Goal: Check status: Check status

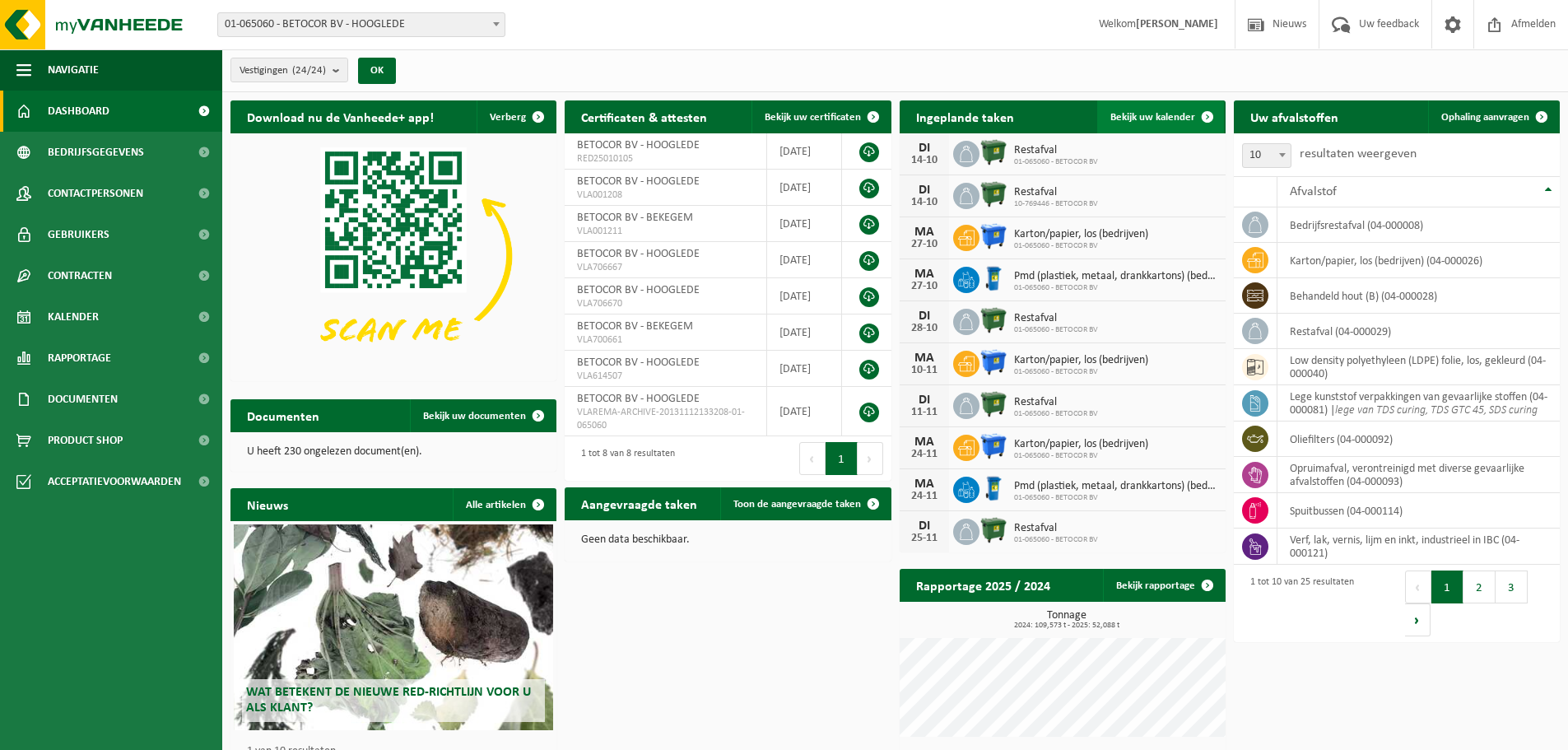
click at [1204, 116] on span at bounding box center [1207, 116] width 33 height 33
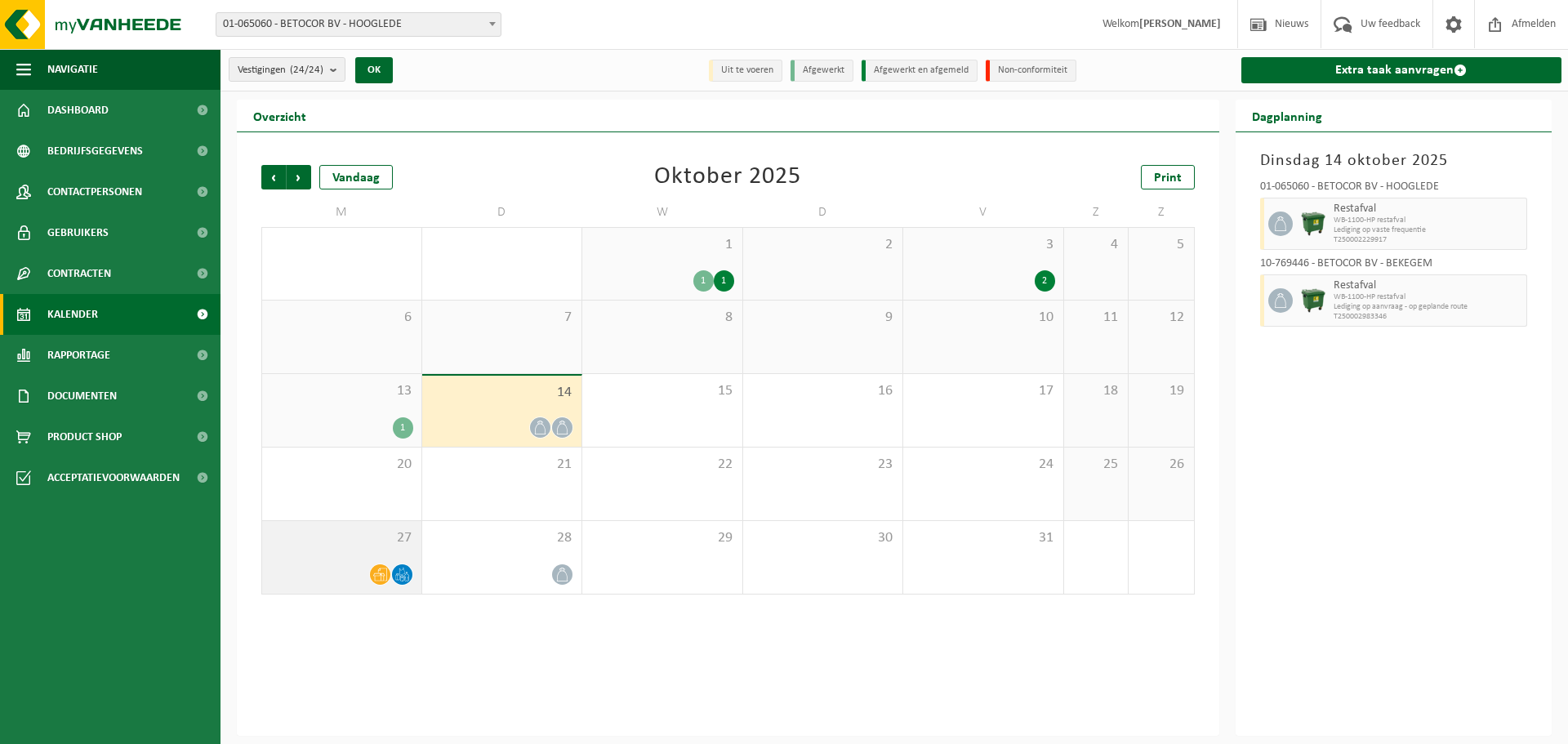
click at [406, 577] on icon at bounding box center [401, 574] width 14 height 14
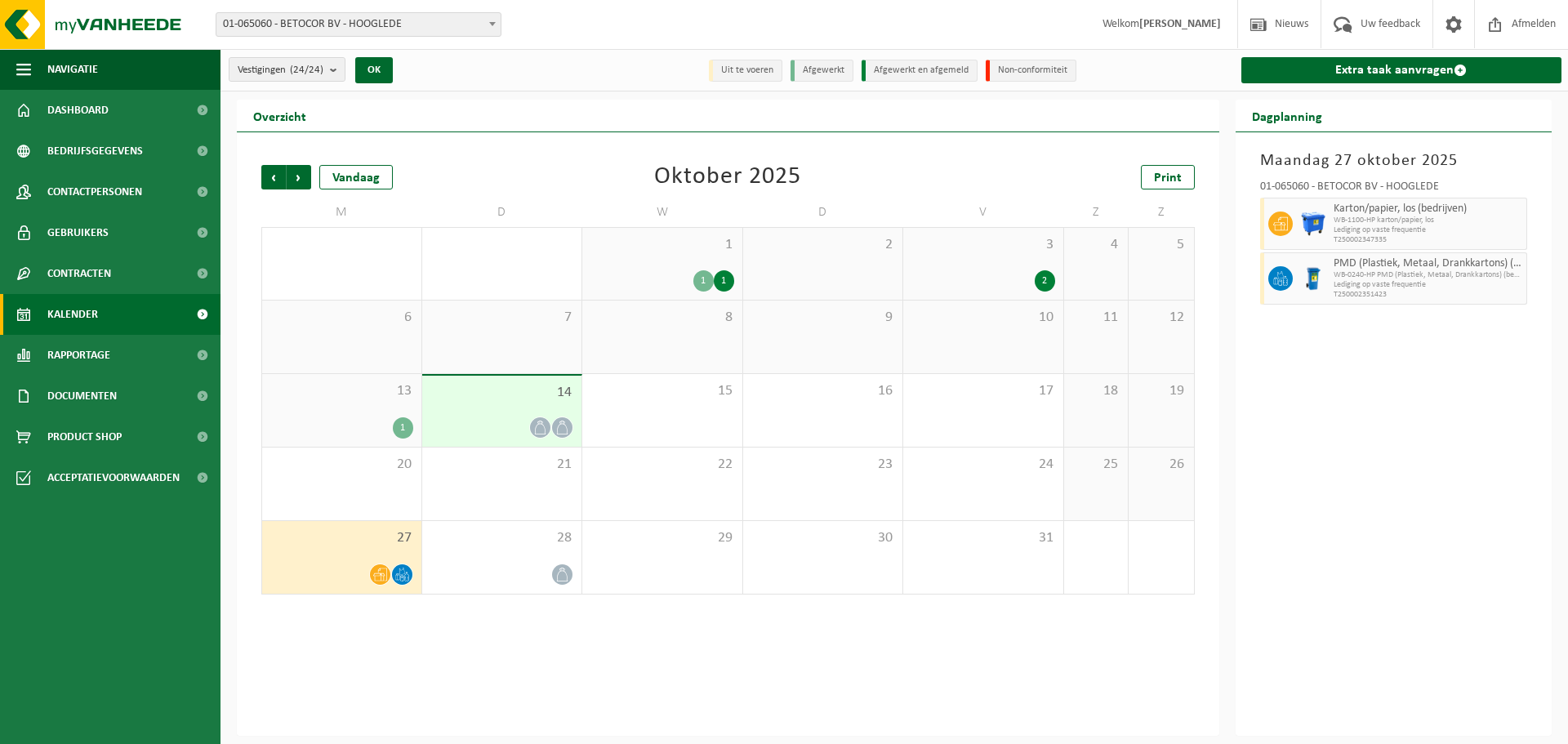
click at [377, 579] on icon at bounding box center [380, 574] width 14 height 14
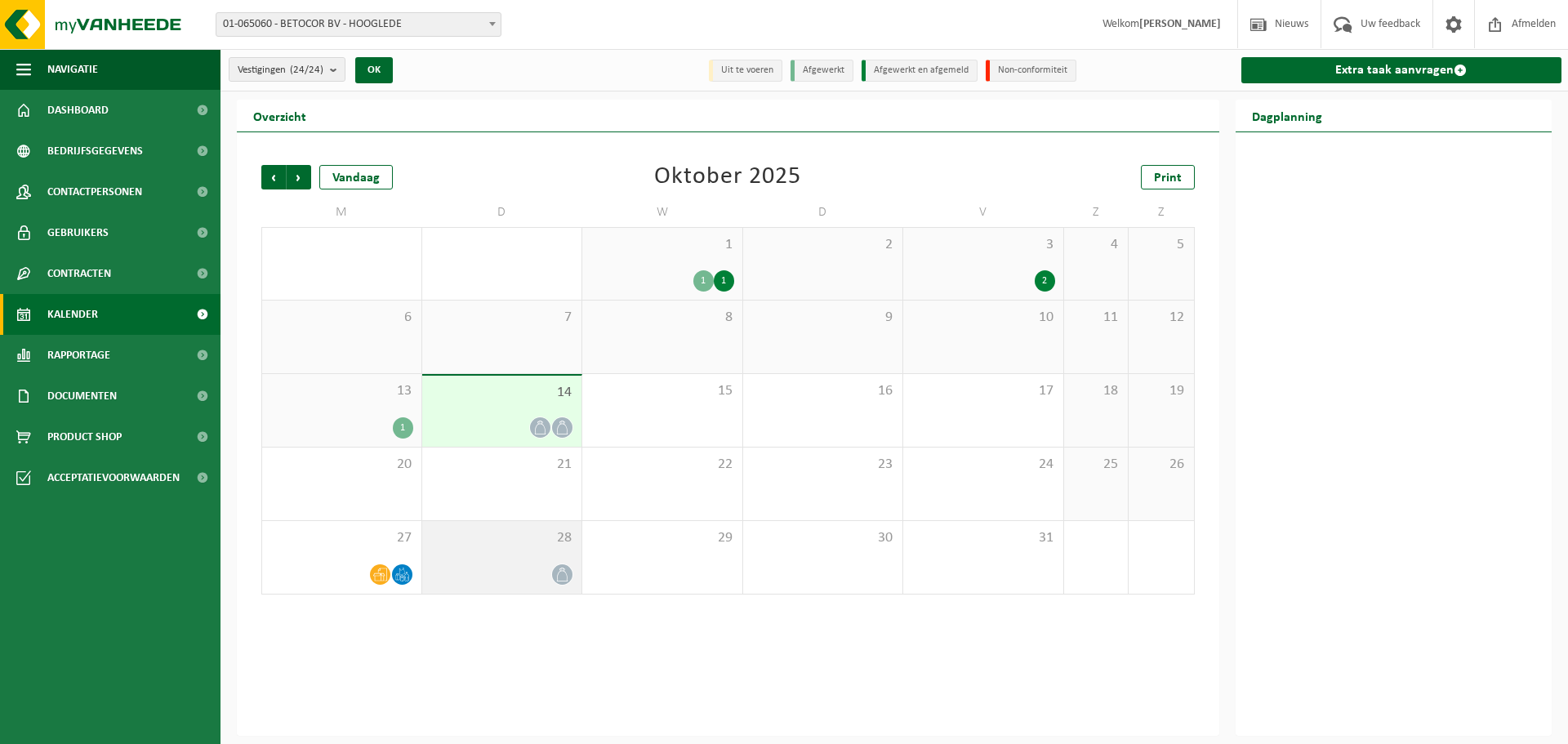
click at [564, 577] on icon at bounding box center [562, 574] width 14 height 14
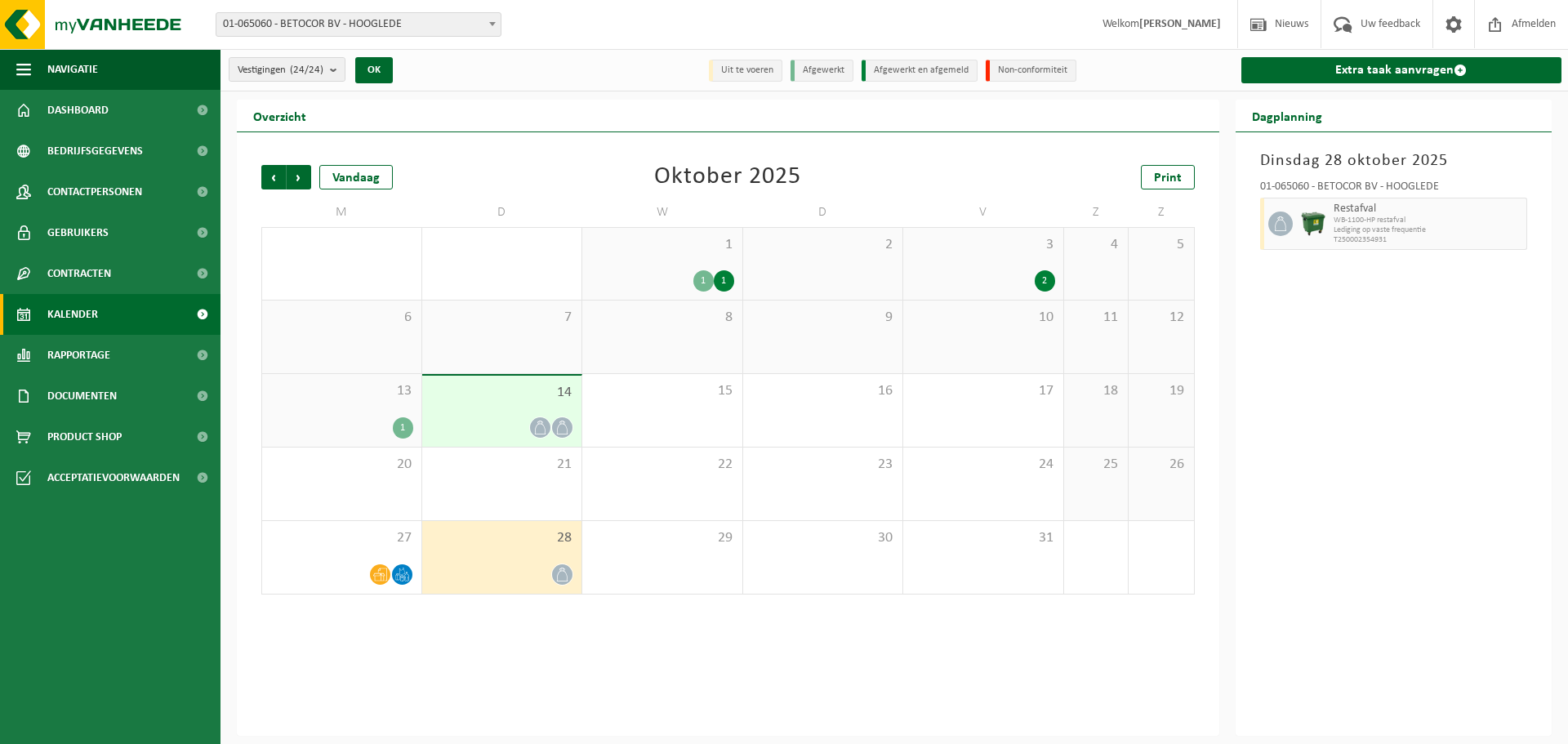
click at [735, 652] on div "Vorige Volgende Vandaag Oktober 2025 Print M D W D V Z Z 29 2 30 1 1 1 1 2 3 2 …" at bounding box center [728, 434] width 982 height 603
click at [1423, 391] on div "Dinsdag 28 oktober 2025 01-065060 - BETOCOR BV - HOOGLEDE Restafval WB-1100-HP …" at bounding box center [1394, 434] width 317 height 603
click at [1440, 381] on div "Dinsdag 28 oktober 2025 01-065060 - BETOCOR BV - HOOGLEDE Restafval WB-1100-HP …" at bounding box center [1394, 434] width 317 height 603
